Goal: Task Accomplishment & Management: Manage account settings

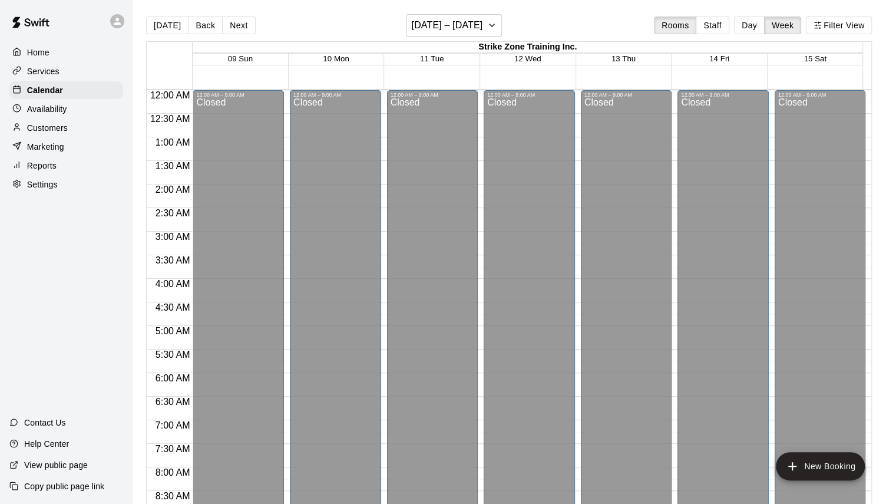
scroll to position [657, 0]
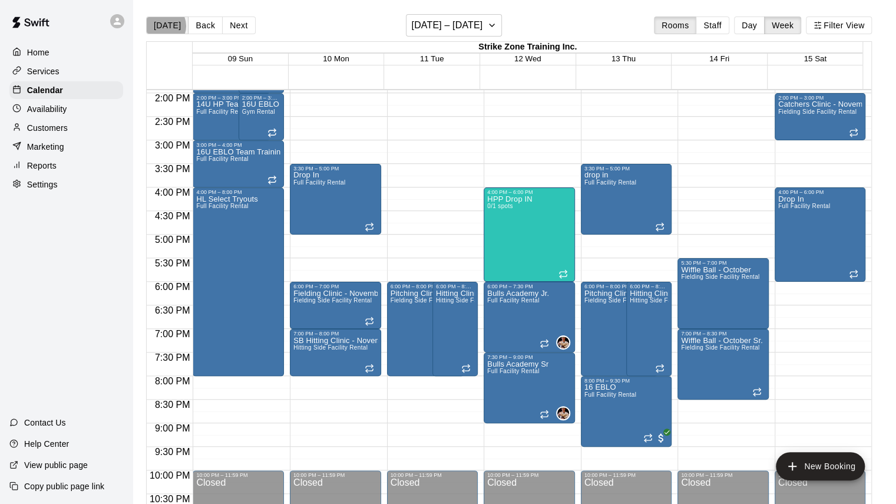
click at [161, 26] on button "[DATE]" at bounding box center [167, 25] width 42 height 18
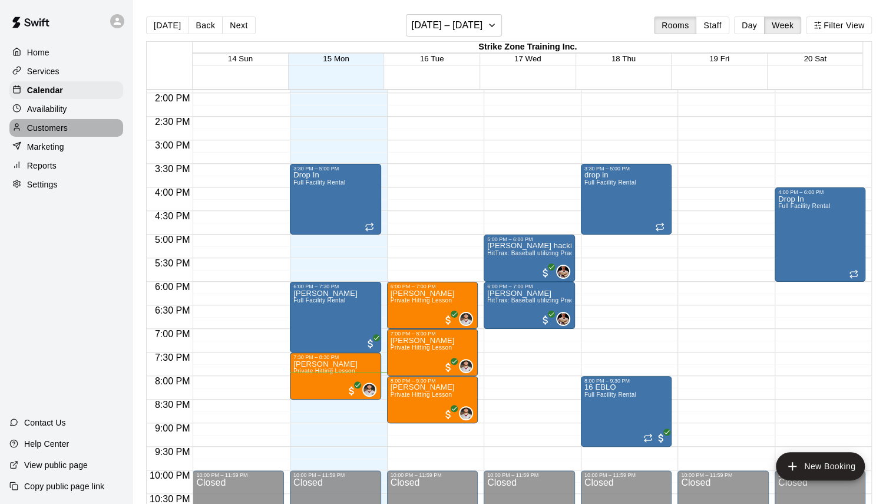
click at [70, 126] on div "Customers" at bounding box center [66, 128] width 114 height 18
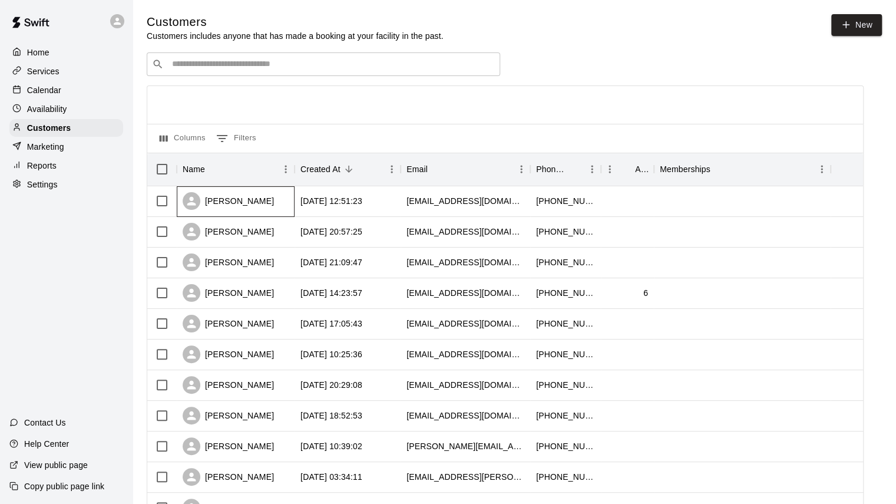
click at [229, 197] on div "[PERSON_NAME]" at bounding box center [228, 201] width 91 height 18
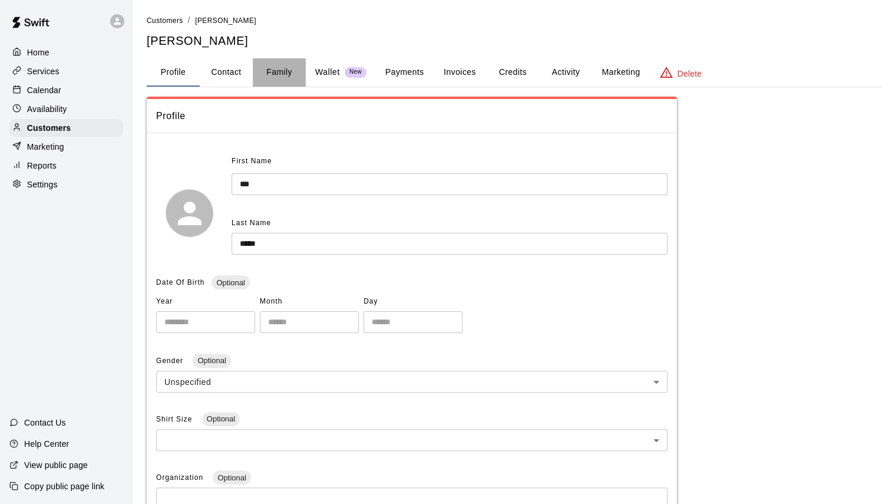
click at [281, 67] on button "Family" at bounding box center [279, 72] width 53 height 28
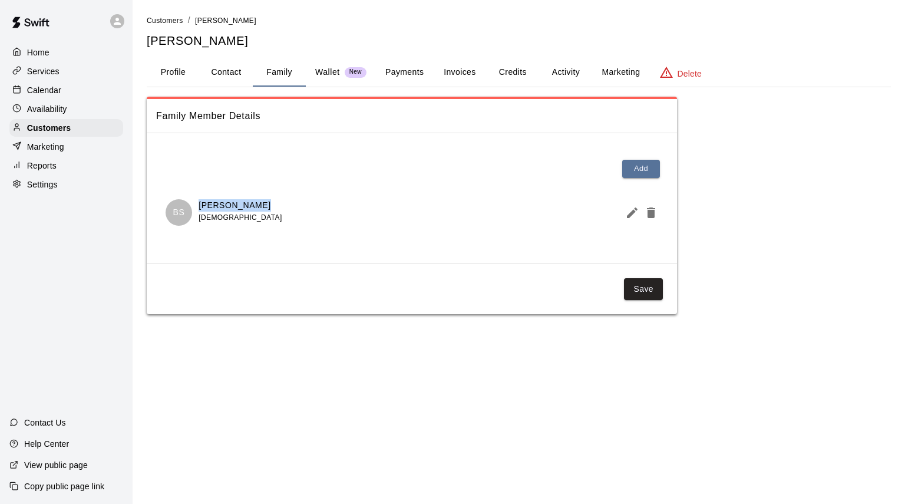
drag, startPoint x: 198, startPoint y: 201, endPoint x: 252, endPoint y: 201, distance: 54.2
click at [252, 201] on div "[PERSON_NAME] [DEMOGRAPHIC_DATA]" at bounding box center [412, 212] width 493 height 27
copy p "[PERSON_NAME]"
click at [408, 75] on button "Payments" at bounding box center [404, 72] width 57 height 28
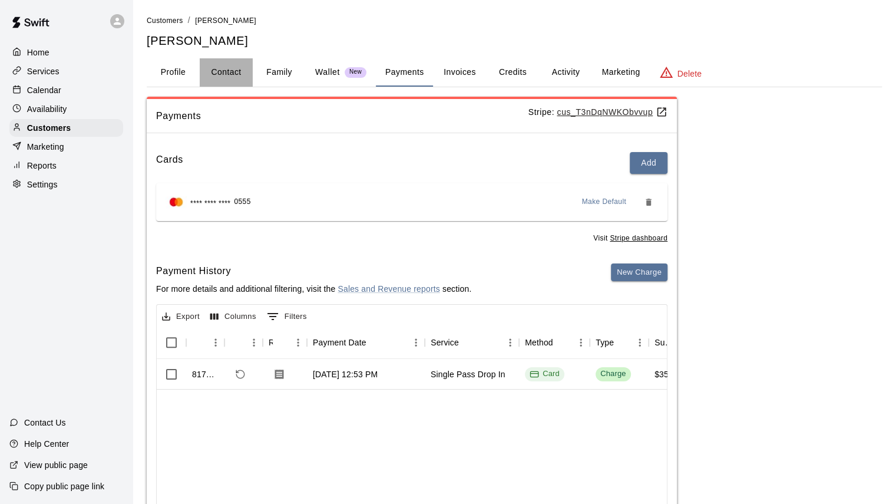
click at [240, 70] on button "Contact" at bounding box center [226, 72] width 53 height 28
select select "**"
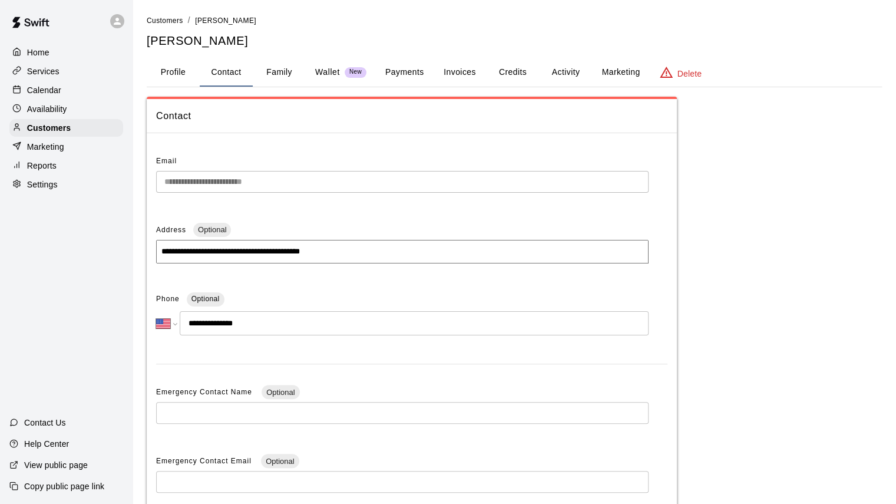
drag, startPoint x: 198, startPoint y: 322, endPoint x: 289, endPoint y: 321, distance: 90.8
click at [289, 321] on input "**********" at bounding box center [414, 323] width 469 height 24
click at [57, 133] on p "Customers" at bounding box center [49, 128] width 44 height 12
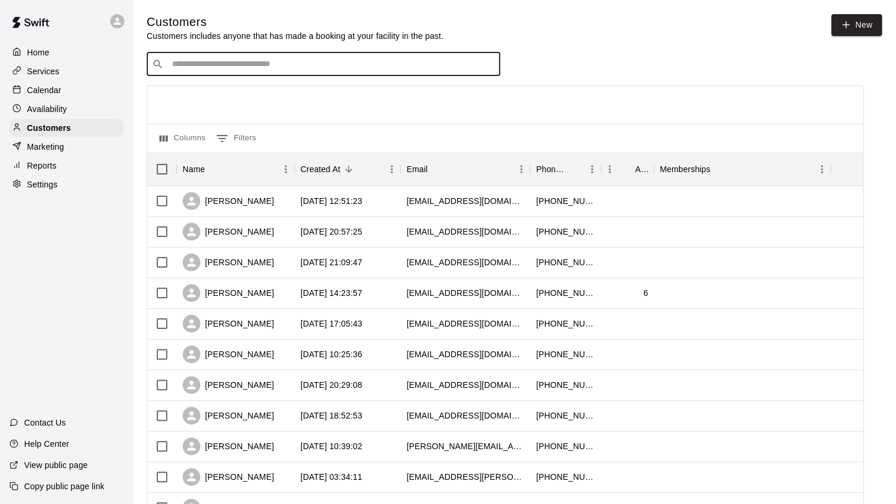
click at [233, 69] on input "Search customers by name or email" at bounding box center [332, 64] width 326 height 12
type input "*****"
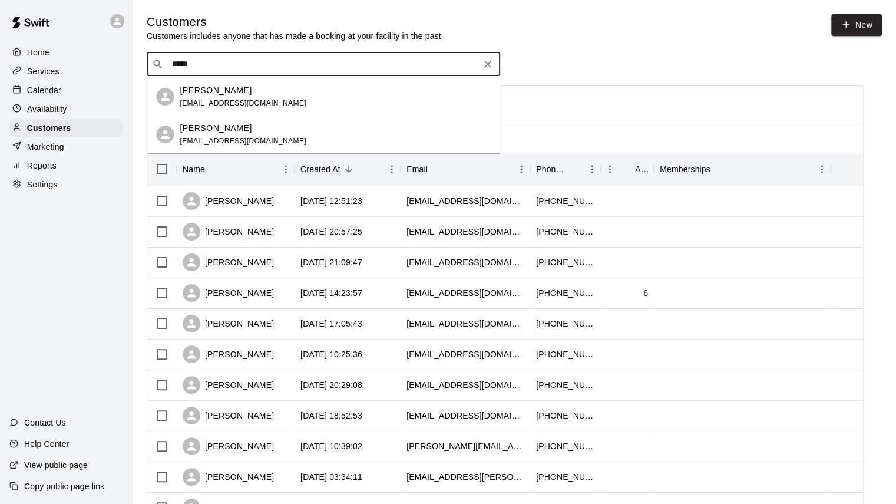
click at [216, 94] on p "[PERSON_NAME]" at bounding box center [216, 90] width 72 height 12
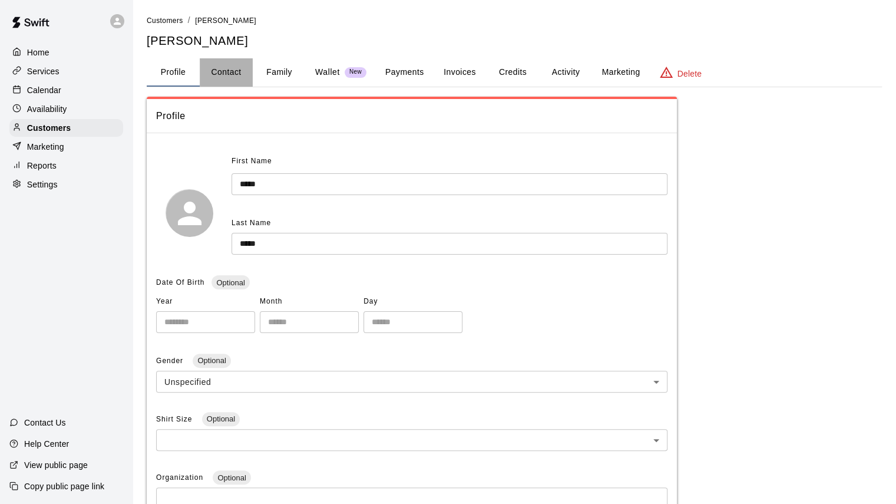
click at [248, 66] on button "Contact" at bounding box center [226, 72] width 53 height 28
select select "**"
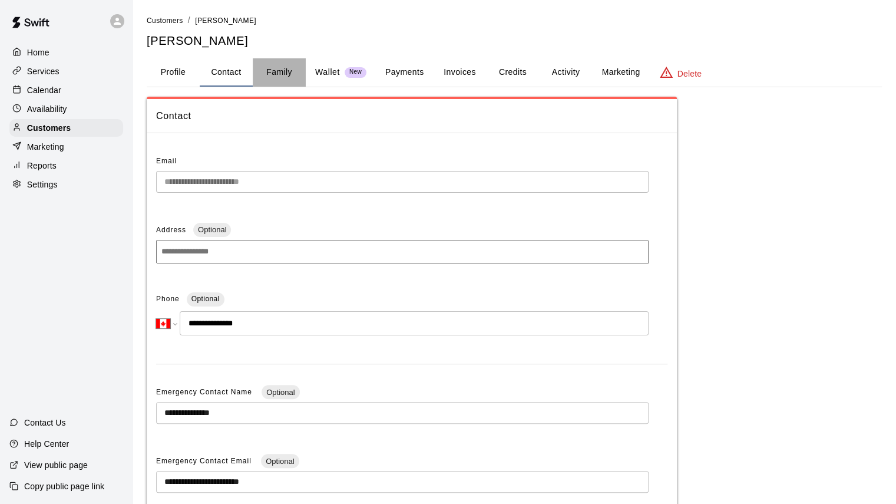
click at [273, 68] on button "Family" at bounding box center [279, 72] width 53 height 28
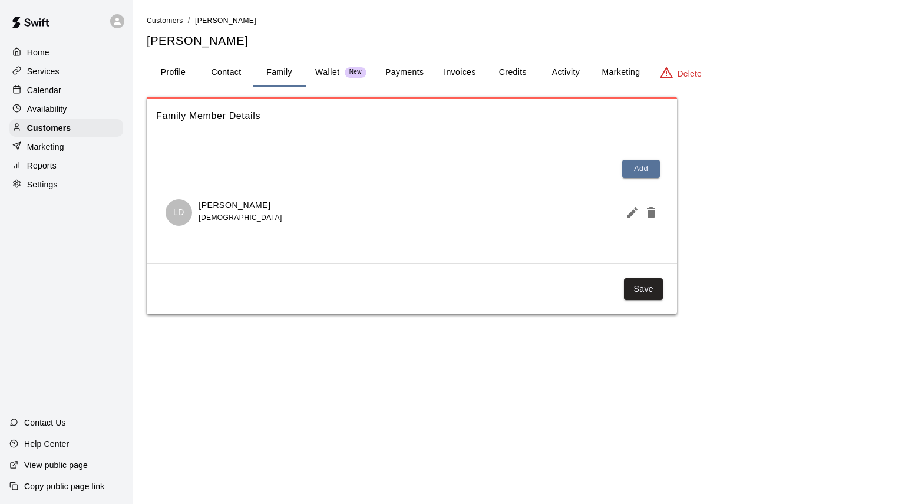
drag, startPoint x: 289, startPoint y: 203, endPoint x: 199, endPoint y: 204, distance: 90.2
click at [199, 204] on div "[PERSON_NAME] [DEMOGRAPHIC_DATA]" at bounding box center [412, 212] width 493 height 27
copy p "[PERSON_NAME]"
click at [232, 74] on button "Contact" at bounding box center [226, 72] width 53 height 28
select select "**"
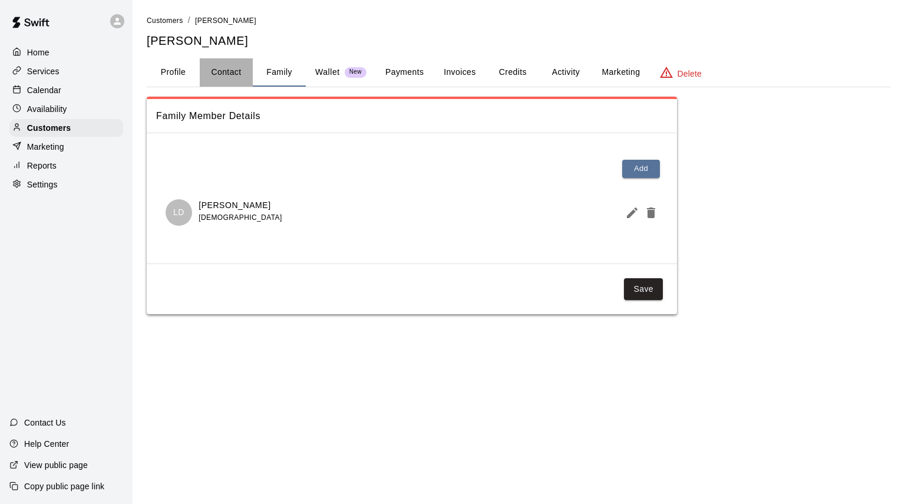
select select "**"
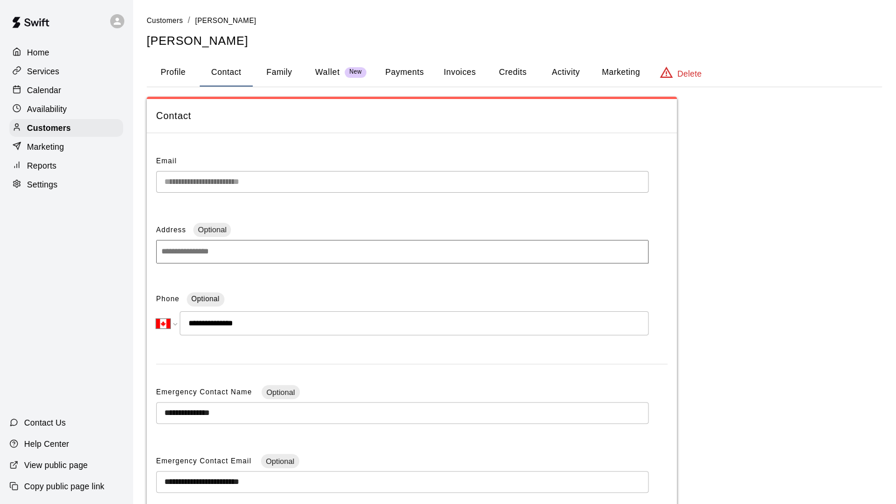
drag, startPoint x: 206, startPoint y: 321, endPoint x: 288, endPoint y: 316, distance: 81.5
click at [288, 316] on input "**********" at bounding box center [414, 323] width 469 height 24
click at [169, 78] on button "Profile" at bounding box center [173, 72] width 53 height 28
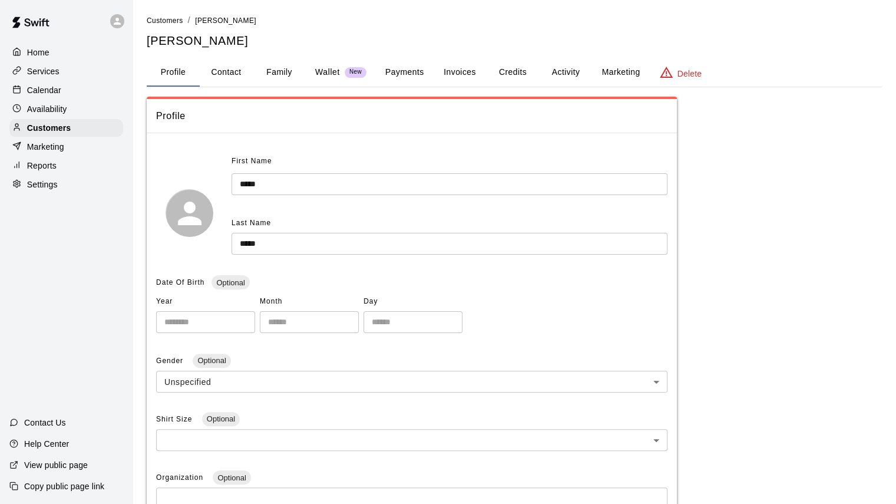
click at [414, 71] on button "Payments" at bounding box center [404, 72] width 57 height 28
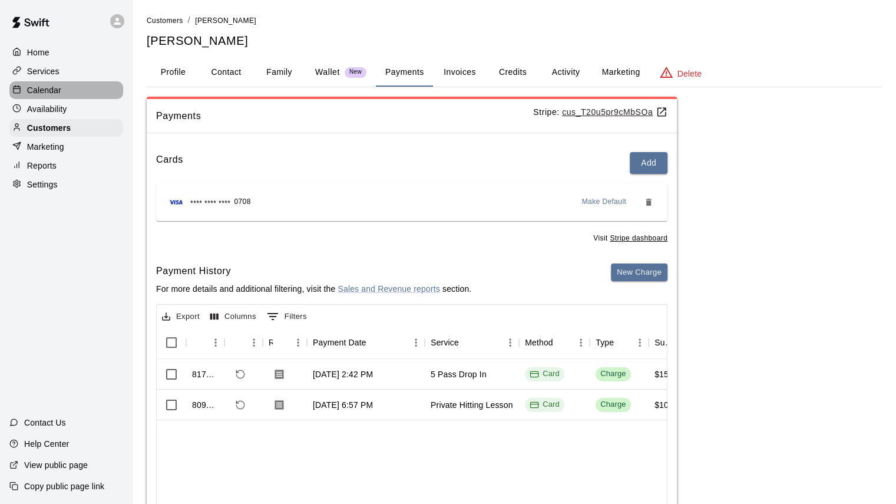
click at [56, 88] on p "Calendar" at bounding box center [44, 90] width 34 height 12
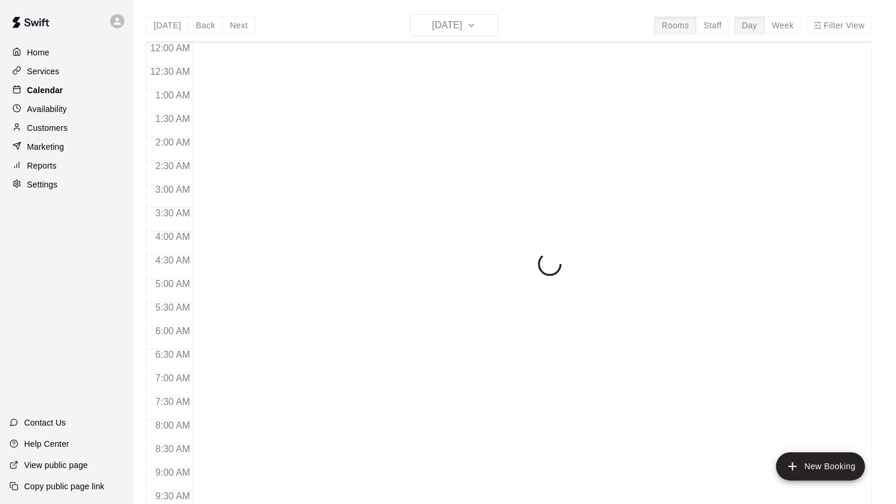
scroll to position [656, 0]
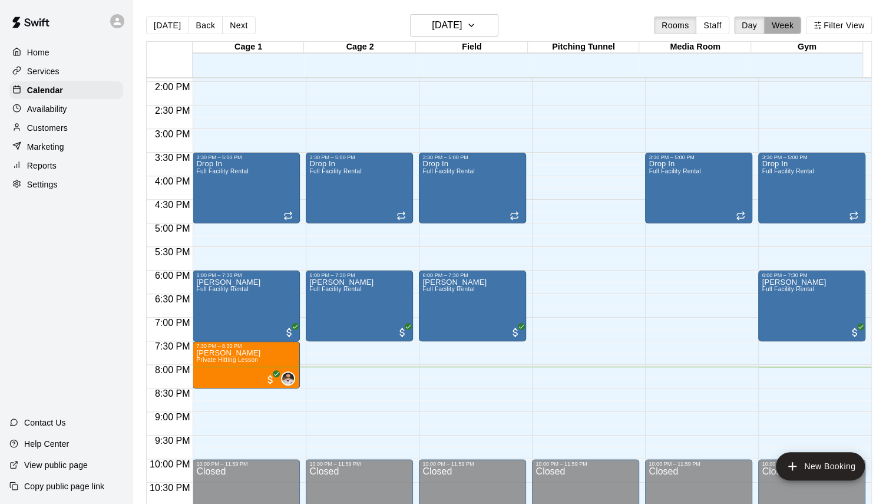
click at [784, 24] on button "Week" at bounding box center [782, 25] width 37 height 18
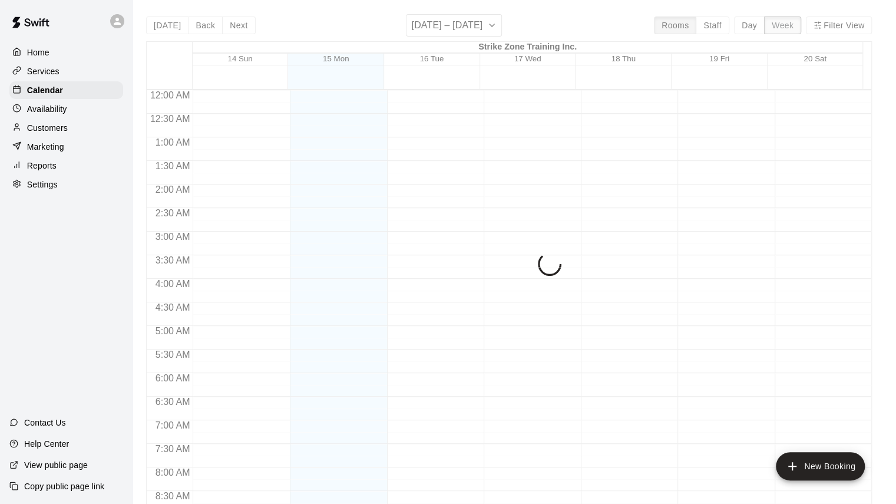
scroll to position [704, 0]
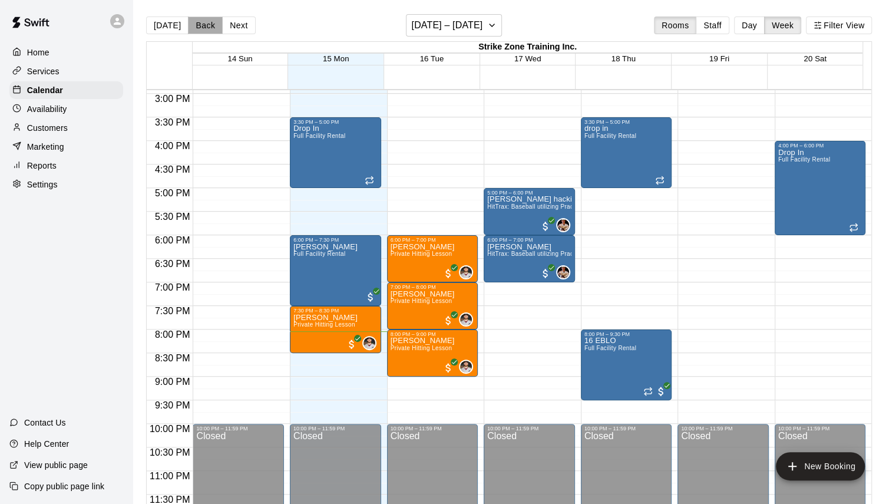
click at [207, 23] on button "Back" at bounding box center [205, 25] width 35 height 18
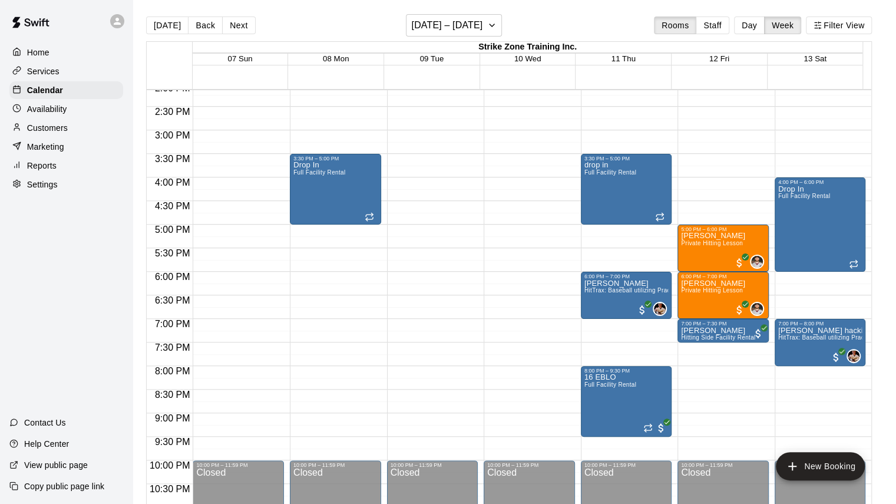
scroll to position [654, 0]
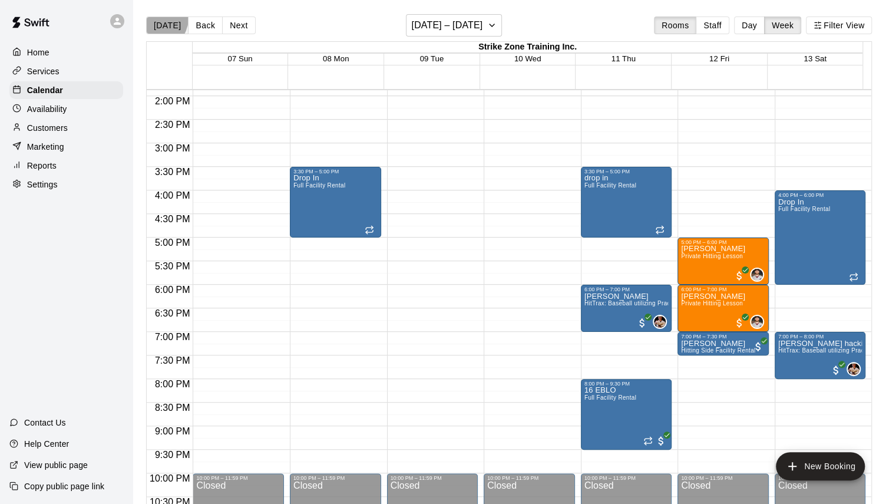
click at [156, 18] on button "[DATE]" at bounding box center [167, 25] width 42 height 18
